Goal: Find specific page/section: Find specific page/section

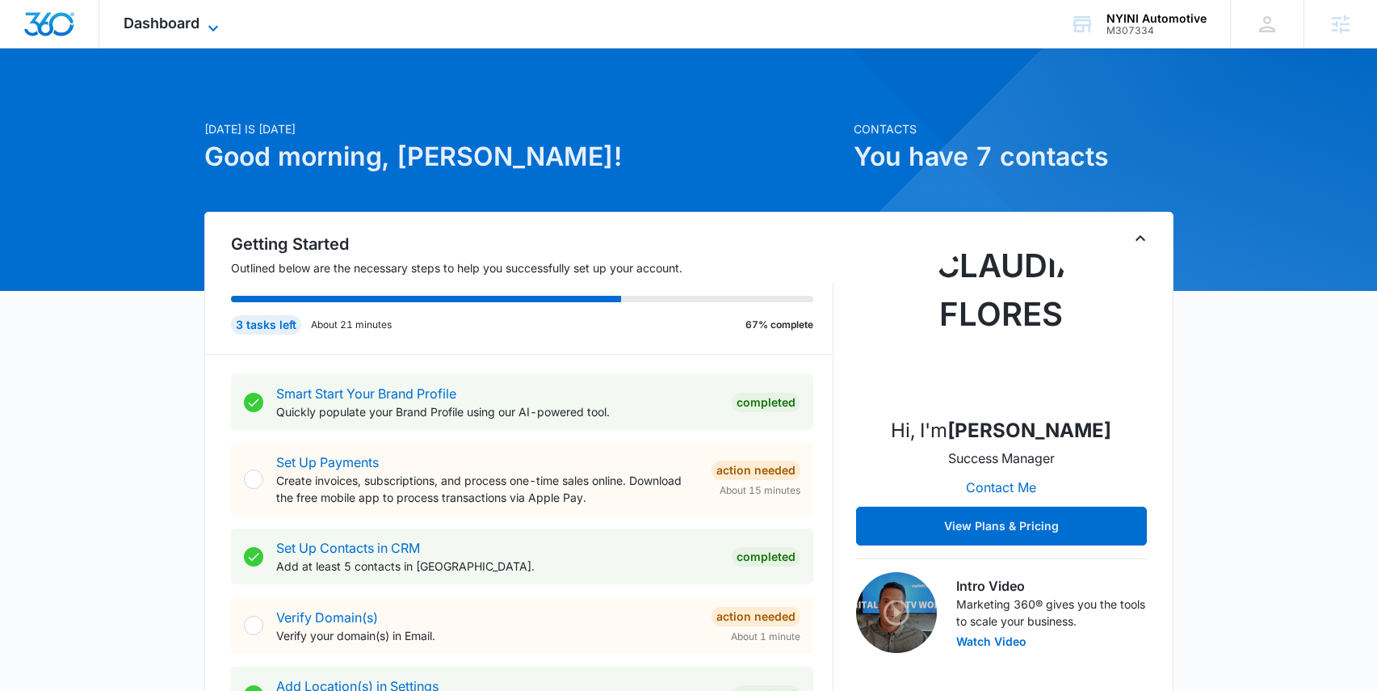
click at [209, 24] on icon at bounding box center [213, 28] width 19 height 19
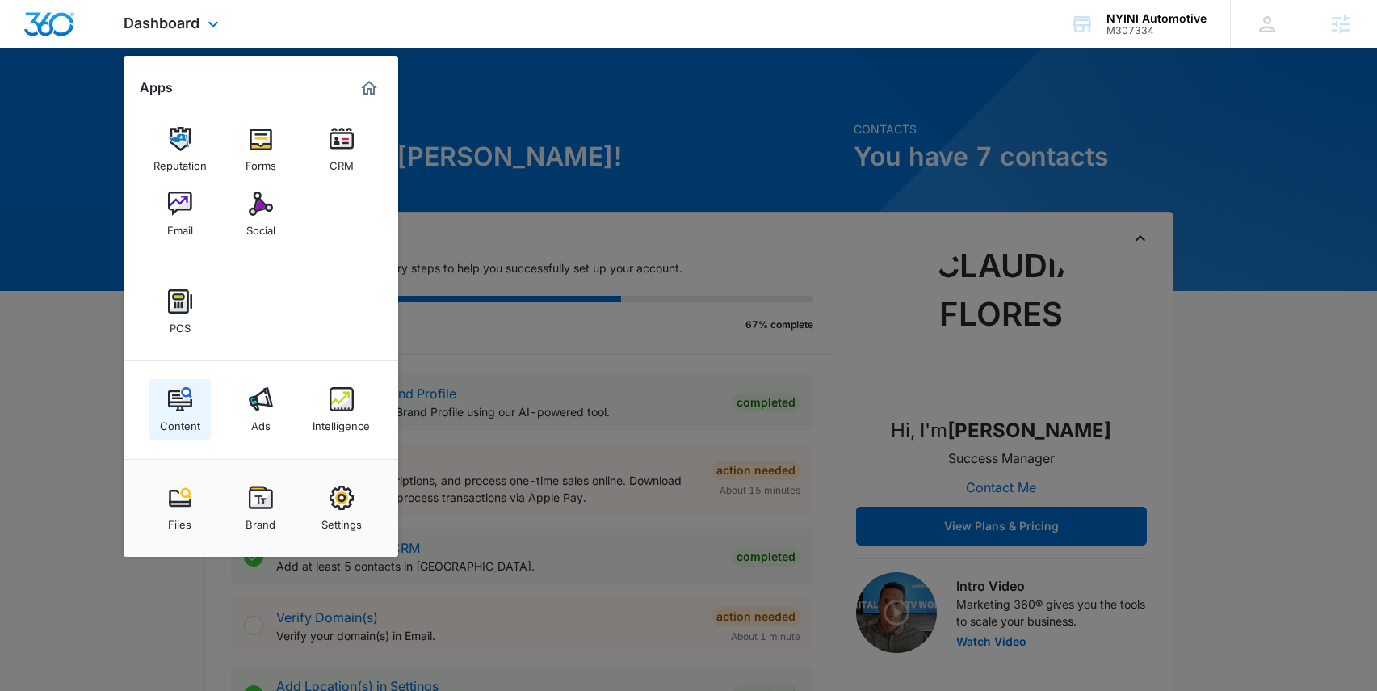
click at [187, 406] on img at bounding box center [180, 399] width 24 height 24
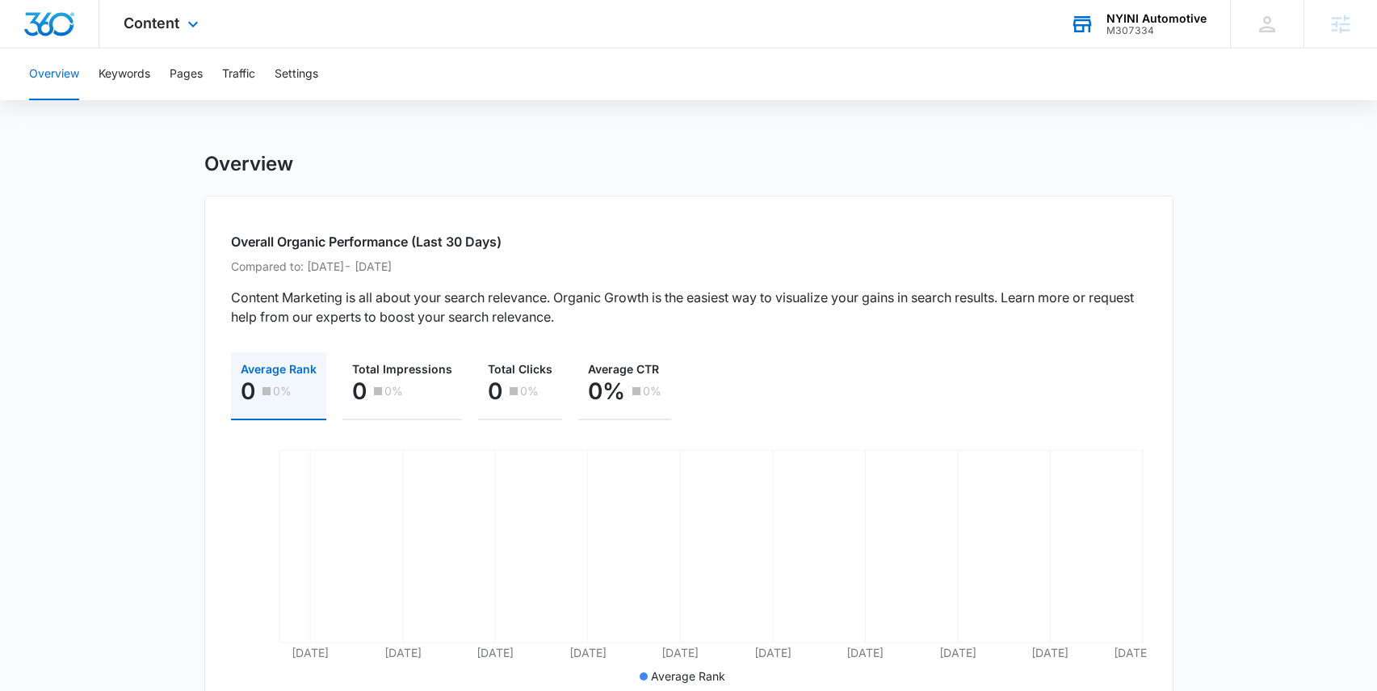
click at [1141, 27] on div "M307334" at bounding box center [1157, 30] width 100 height 11
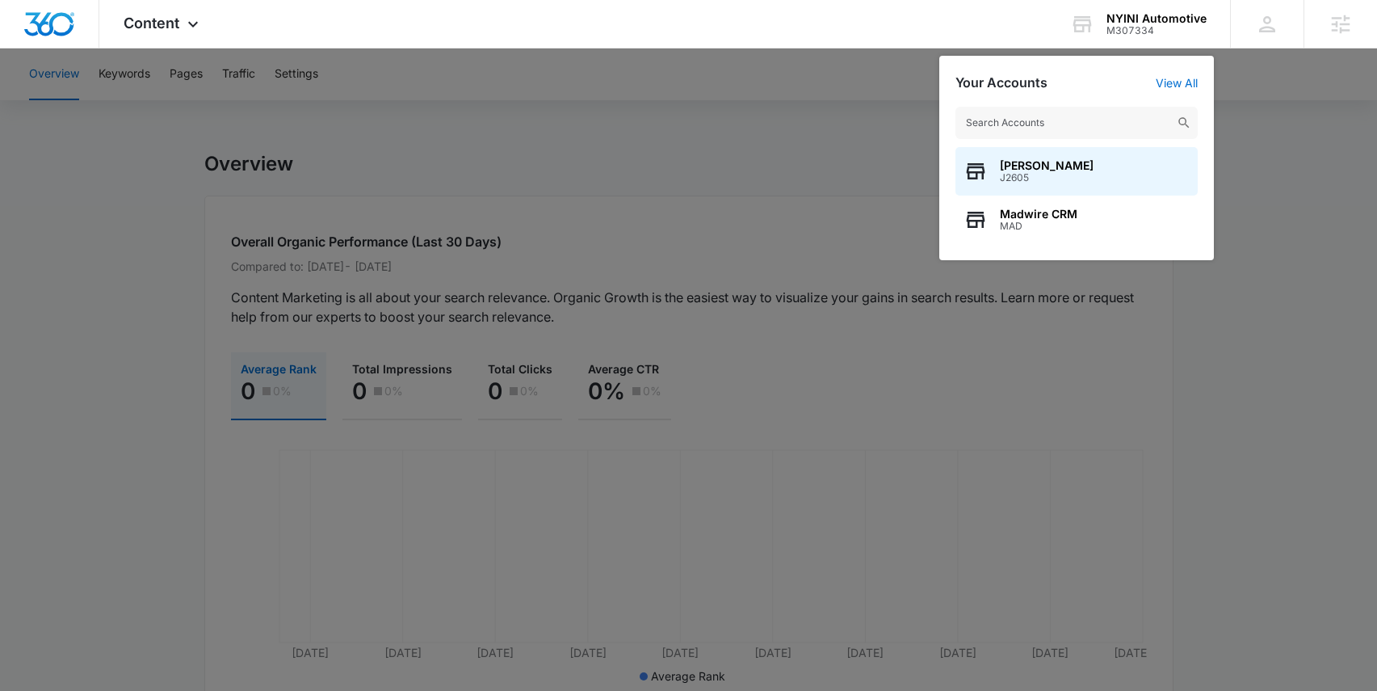
drag, startPoint x: 741, startPoint y: 86, endPoint x: 718, endPoint y: 89, distance: 22.8
click at [741, 86] on div at bounding box center [688, 345] width 1377 height 691
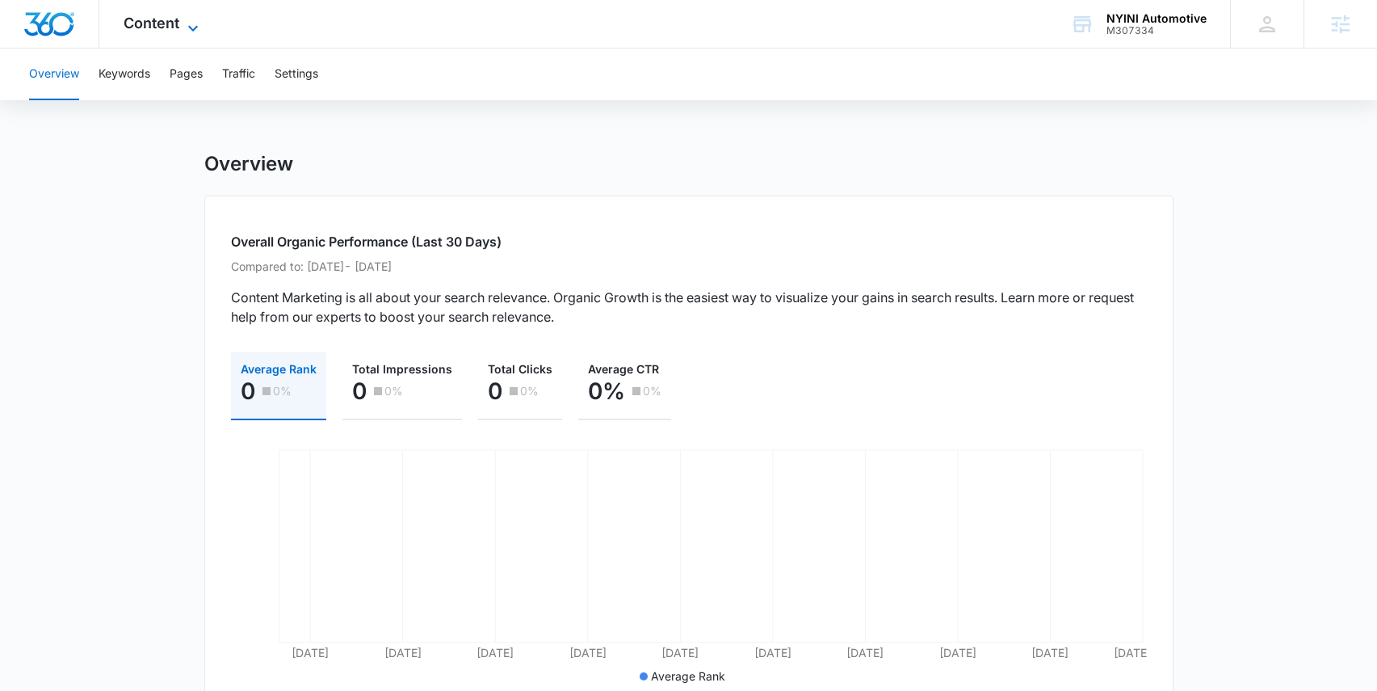
click at [176, 24] on span "Content" at bounding box center [152, 23] width 56 height 17
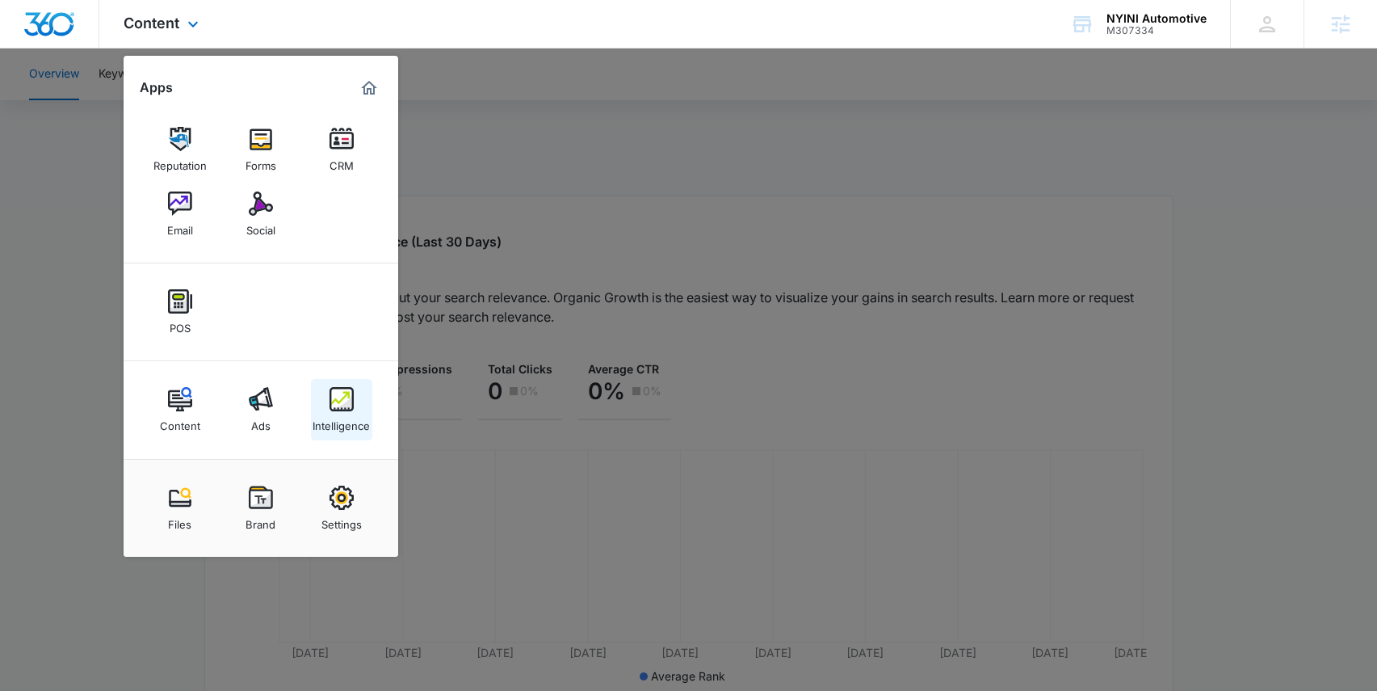
click at [347, 406] on img at bounding box center [342, 399] width 24 height 24
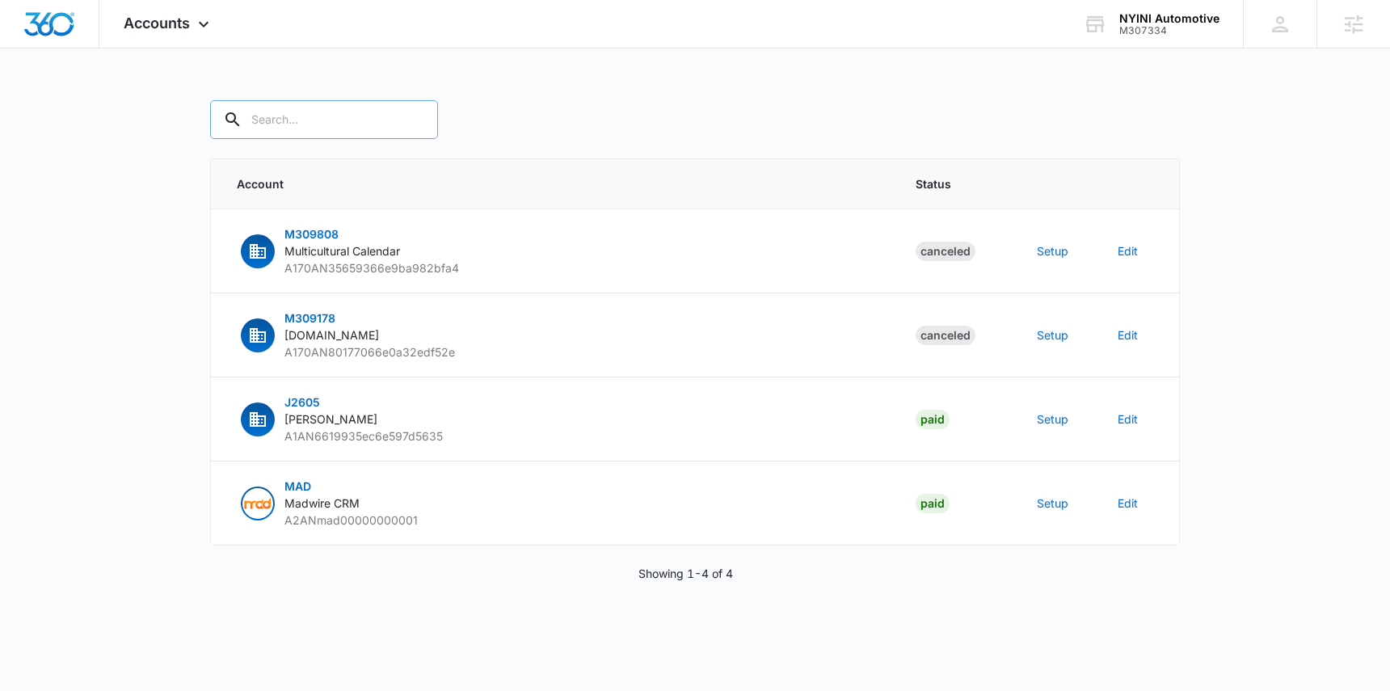
click at [269, 125] on input "text" at bounding box center [324, 119] width 228 height 39
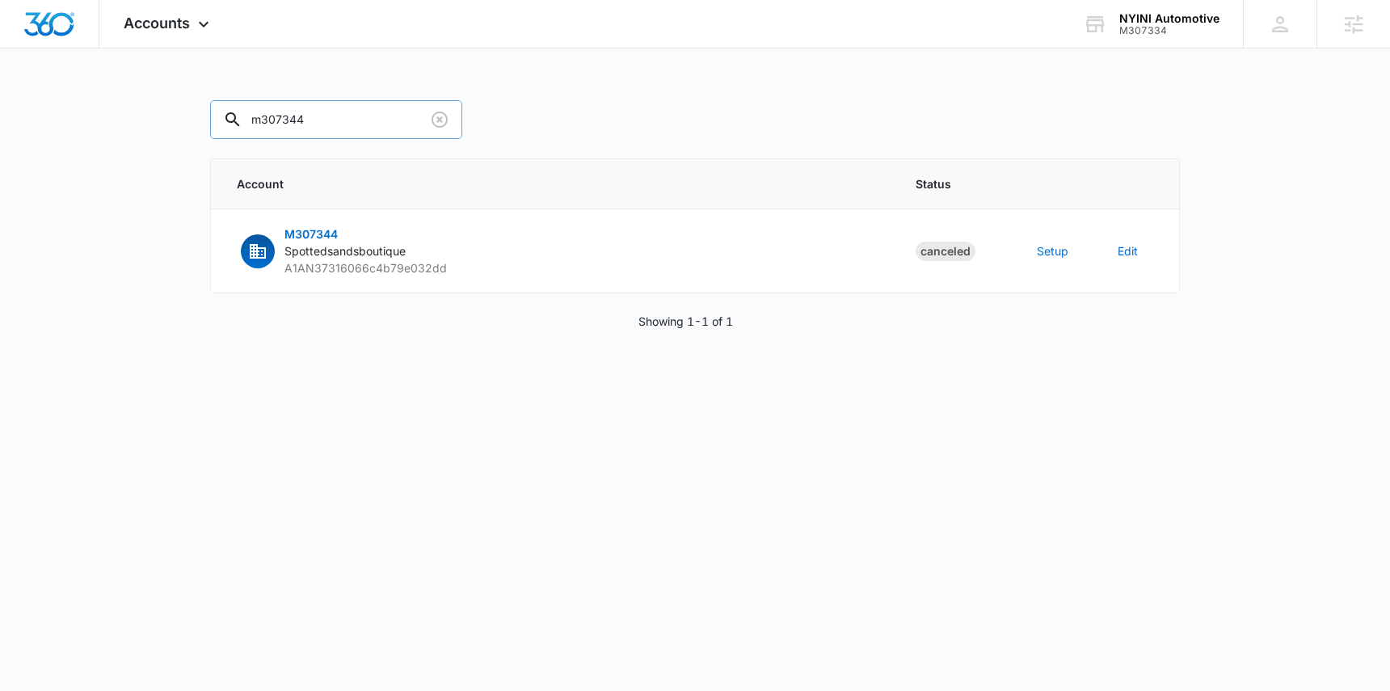
click at [292, 121] on input "m307344" at bounding box center [336, 119] width 252 height 39
type input "m307334"
click at [1053, 255] on button "Setup" at bounding box center [1053, 250] width 32 height 17
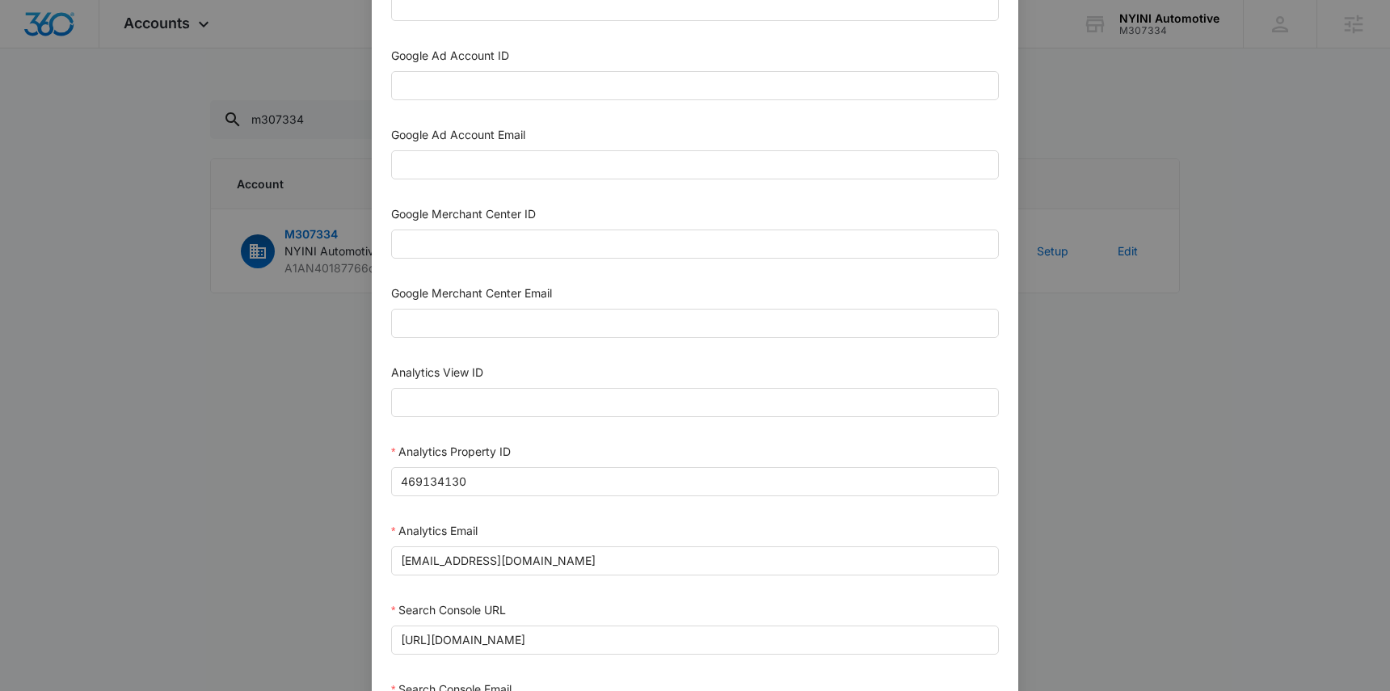
scroll to position [750, 0]
